Goal: Task Accomplishment & Management: Manage account settings

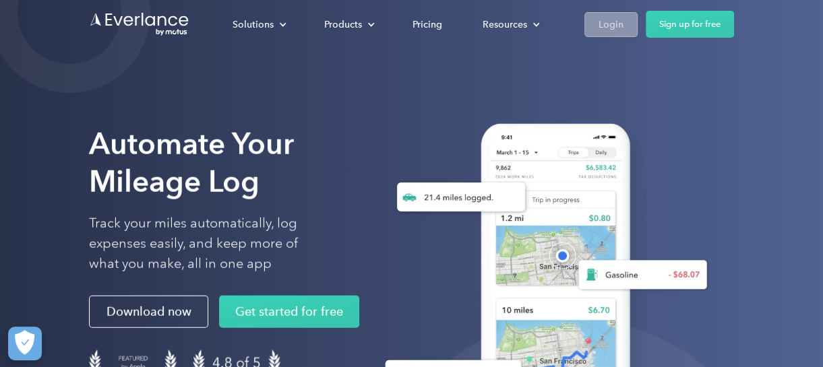
click at [609, 26] on div "Login" at bounding box center [610, 24] width 25 height 17
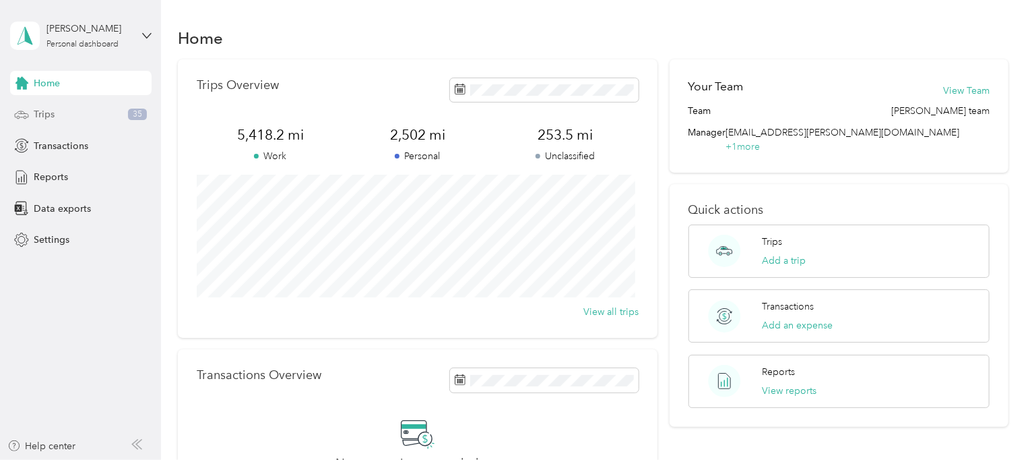
click at [49, 117] on span "Trips" at bounding box center [44, 114] width 21 height 14
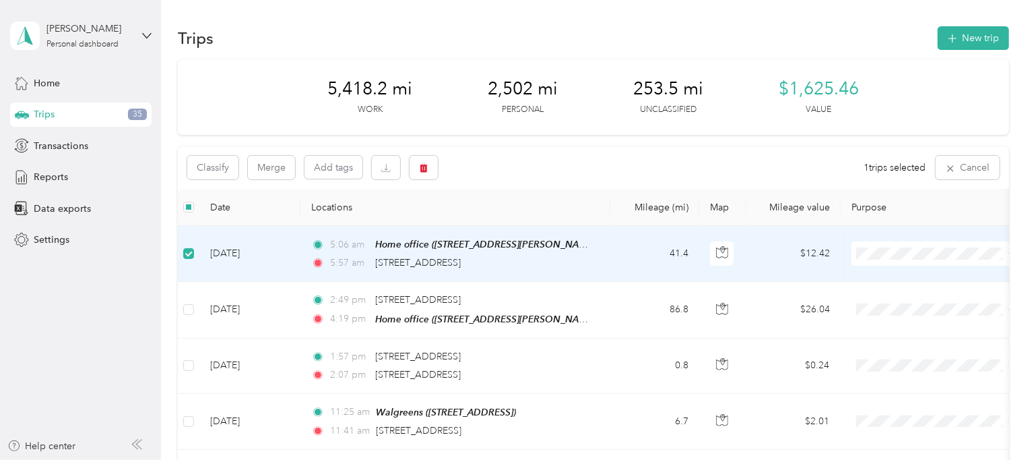
scroll to position [84, 0]
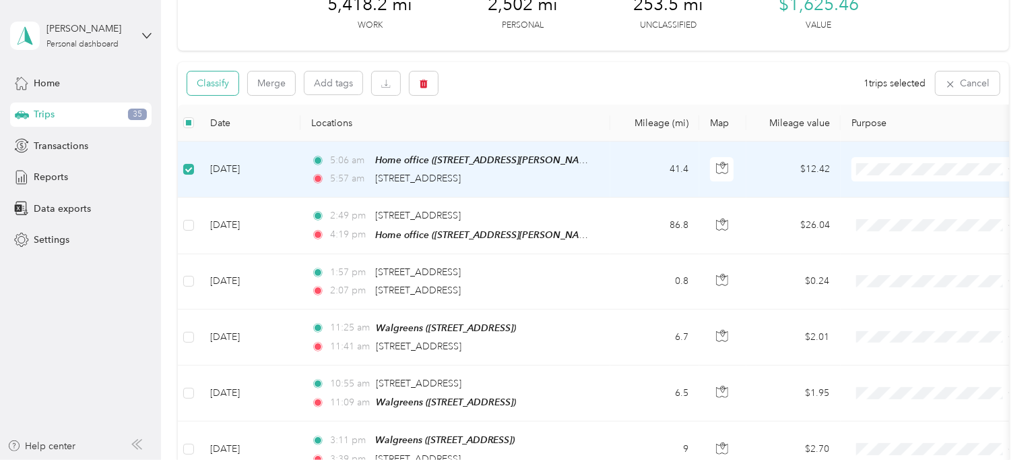
click at [228, 89] on button "Classify" at bounding box center [212, 83] width 51 height 24
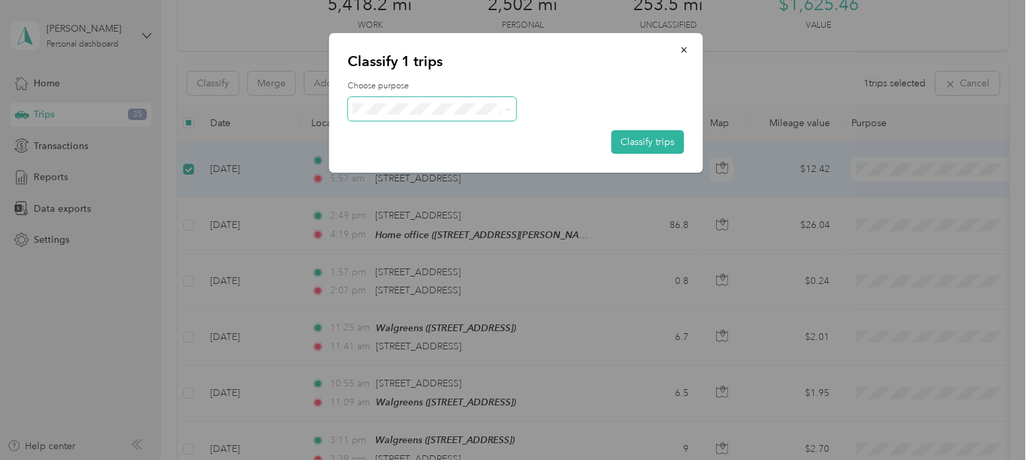
click at [510, 109] on icon at bounding box center [508, 109] width 6 height 6
click at [407, 136] on li "Acosta" at bounding box center [432, 133] width 168 height 24
click at [636, 142] on button "Classify trips" at bounding box center [648, 142] width 73 height 24
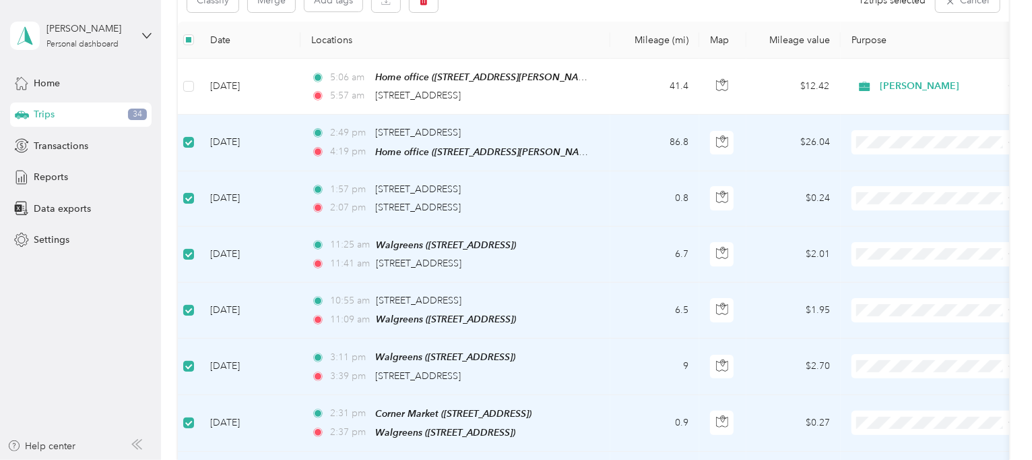
scroll to position [83, 0]
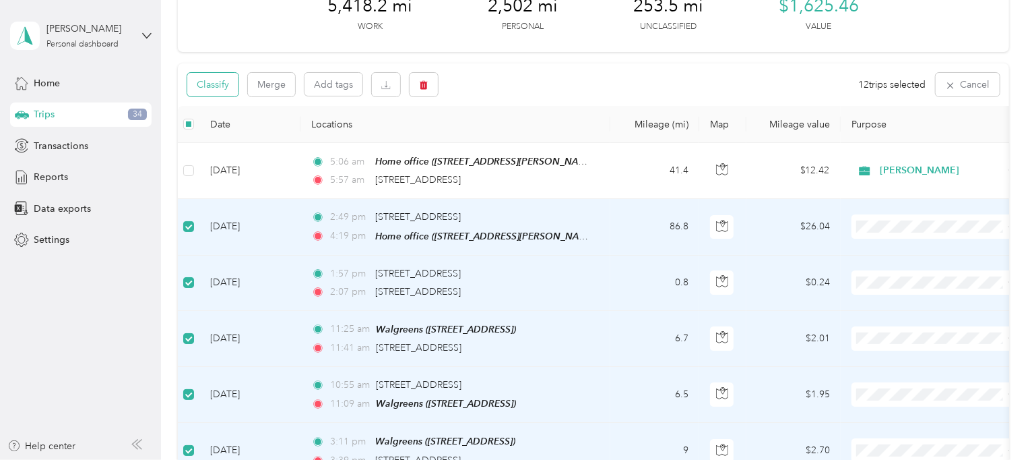
click at [222, 86] on button "Classify" at bounding box center [212, 85] width 51 height 24
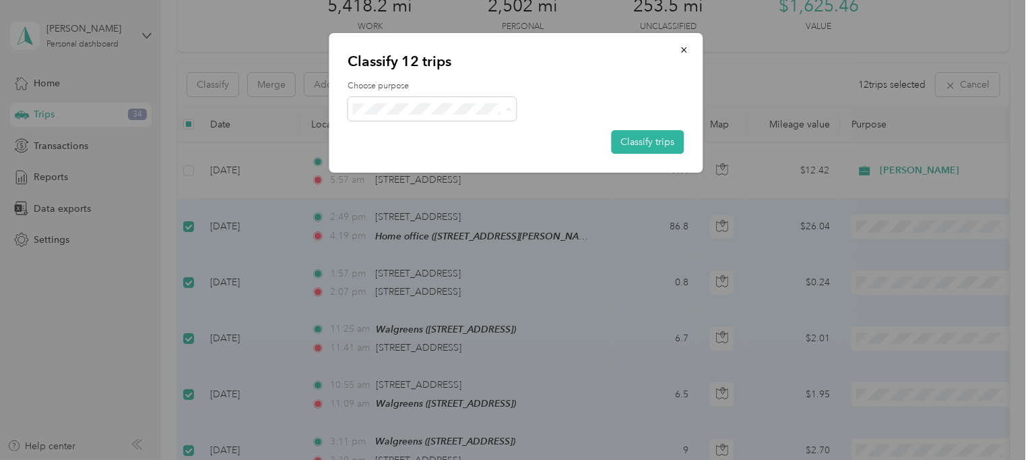
click at [396, 158] on span "Personal" at bounding box center [443, 157] width 125 height 14
click at [623, 144] on button "Classify trips" at bounding box center [648, 142] width 73 height 24
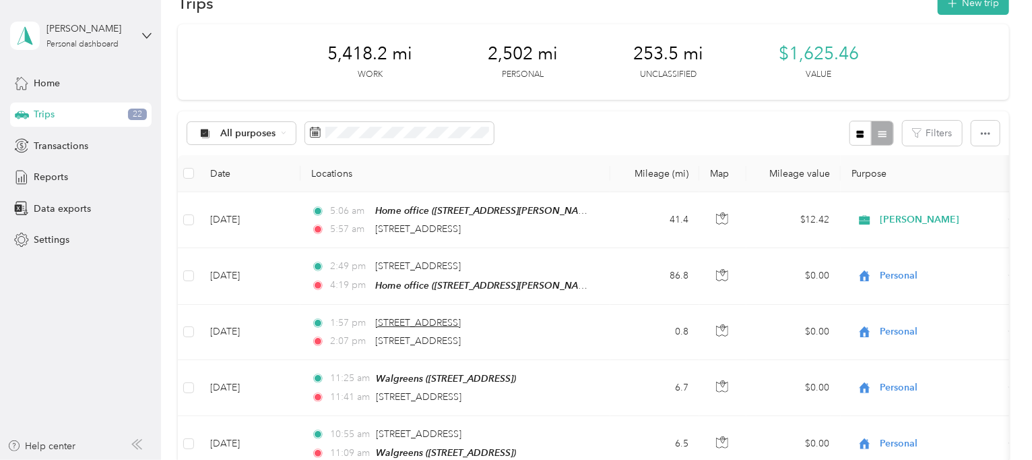
scroll to position [0, 0]
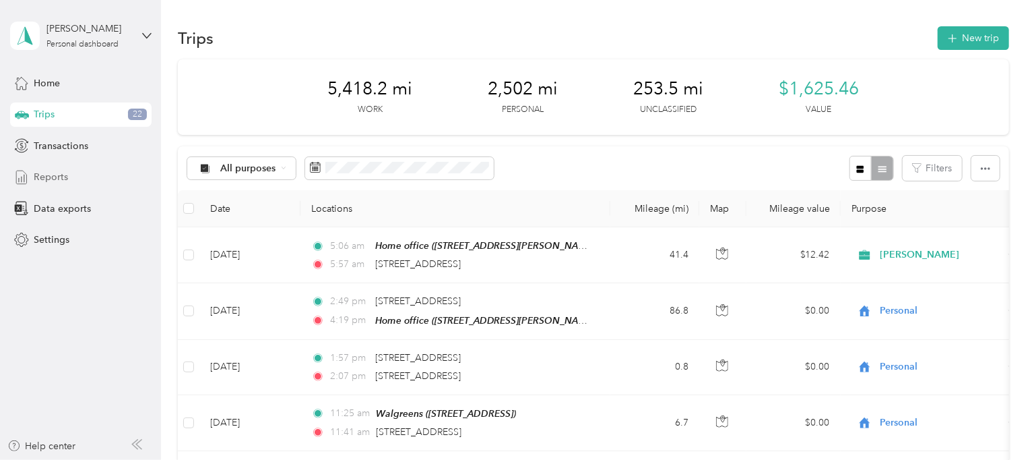
click at [67, 177] on div "Reports" at bounding box center [81, 177] width 142 height 24
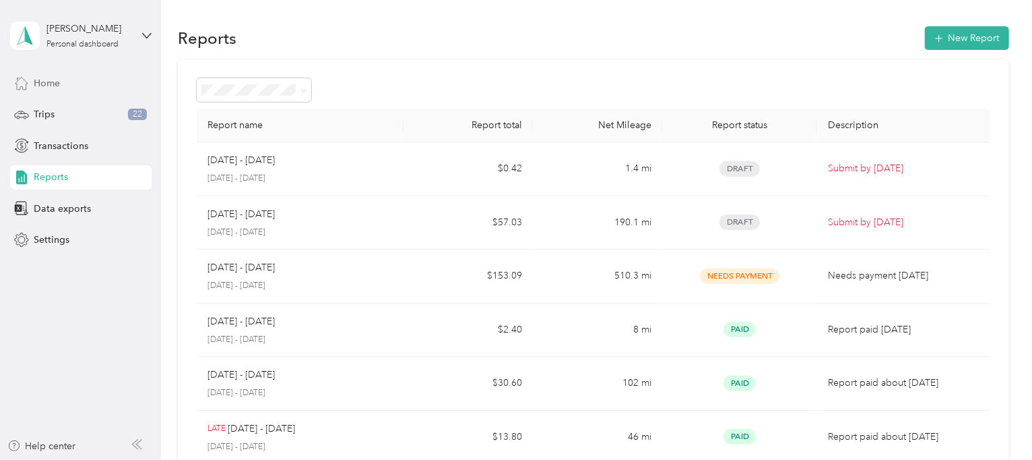
click at [54, 88] on span "Home" at bounding box center [47, 83] width 26 height 14
